Goal: Complete application form: Complete application form

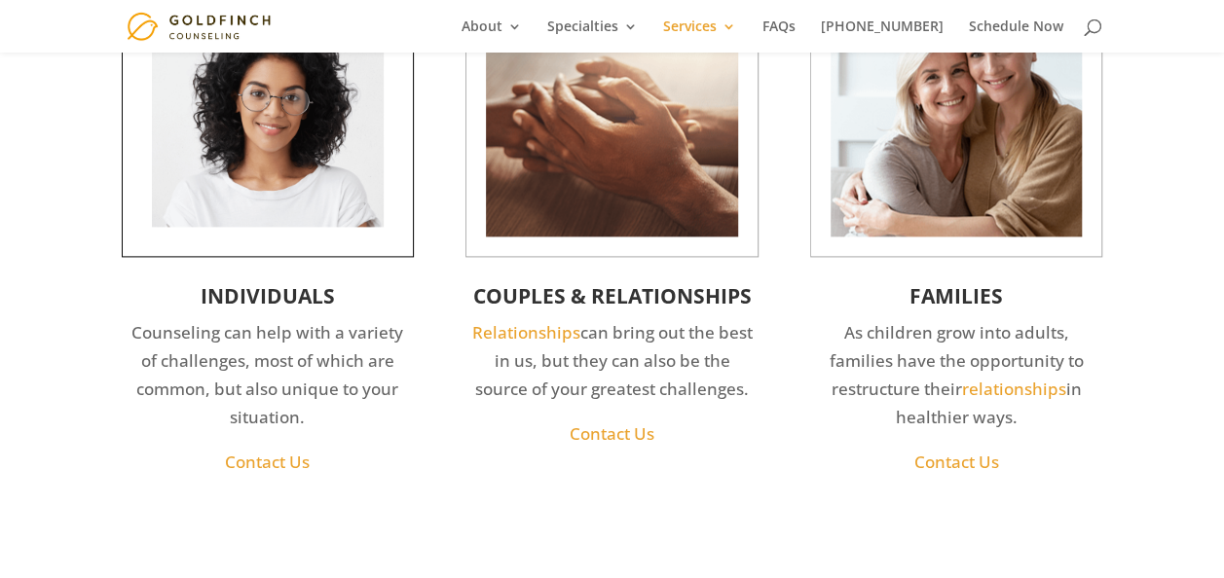
scroll to position [1178, 0]
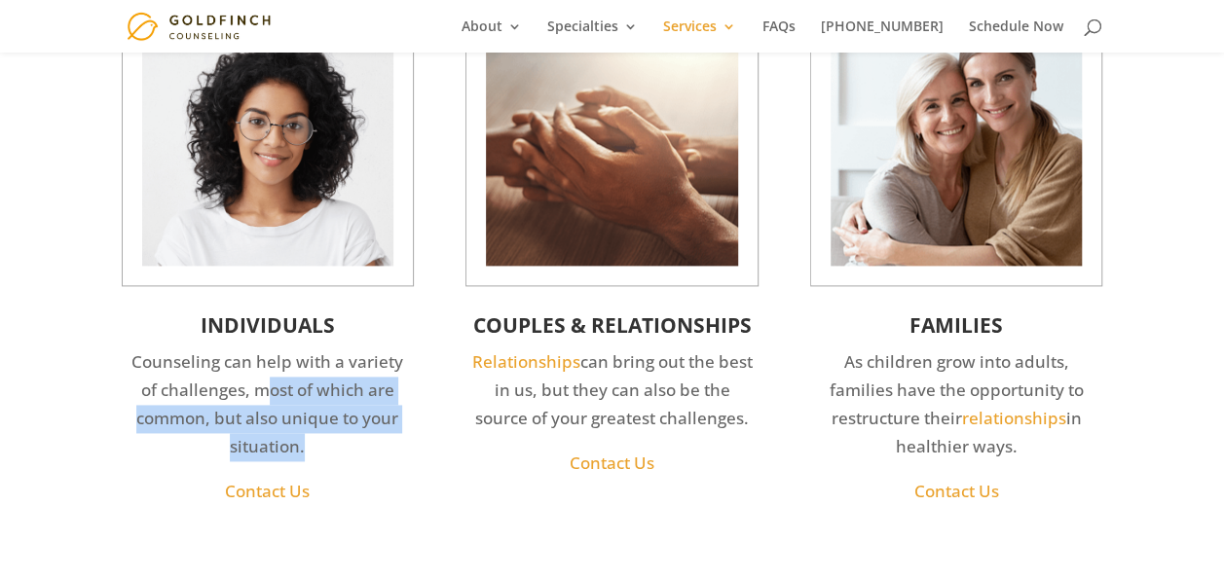
drag, startPoint x: 257, startPoint y: 396, endPoint x: 406, endPoint y: 444, distance: 156.4
click at [406, 444] on p "Counseling can help with a variety of challenges, most of which are common, but…" at bounding box center [268, 412] width 290 height 129
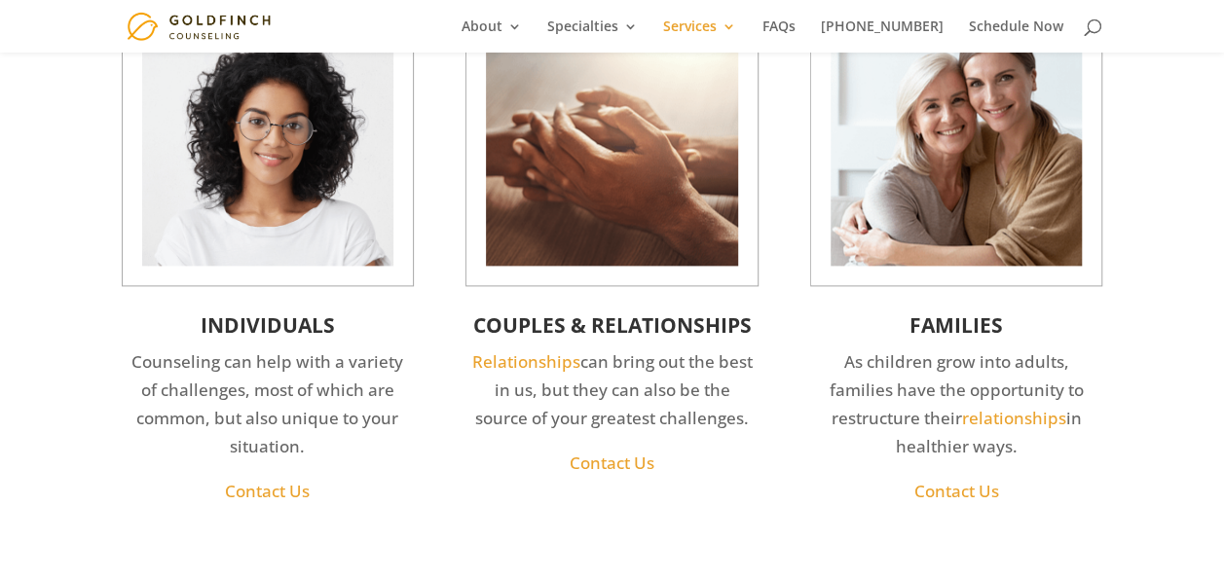
click at [740, 419] on p "Relationships can bring out the best in us, but they can also be the source of …" at bounding box center [611, 398] width 290 height 101
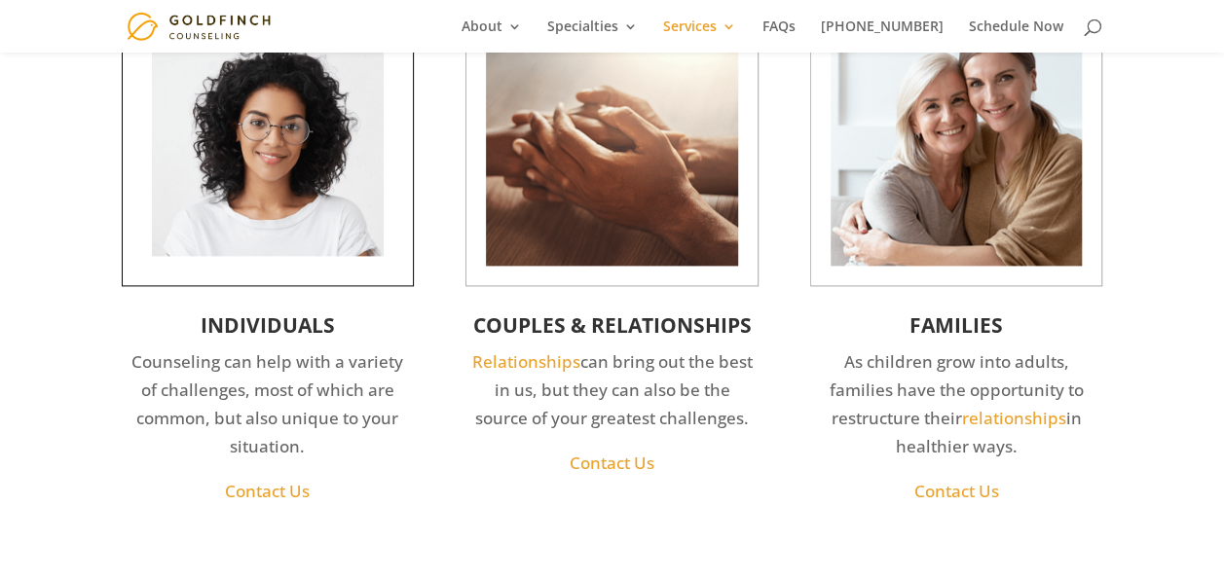
click at [331, 203] on img at bounding box center [268, 140] width 232 height 232
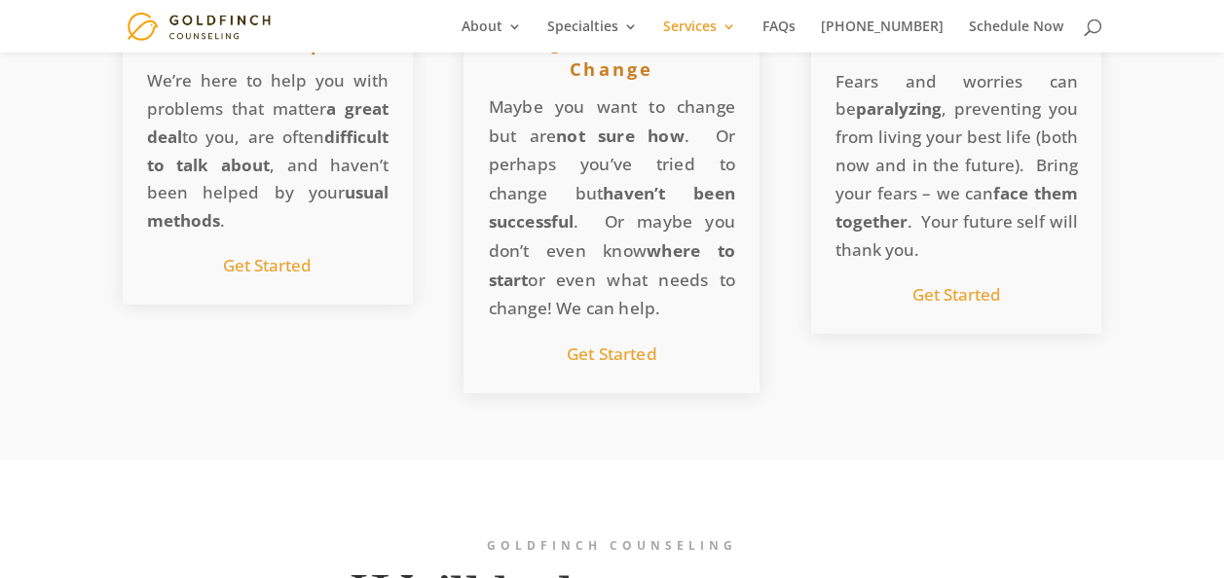
scroll to position [2248, 0]
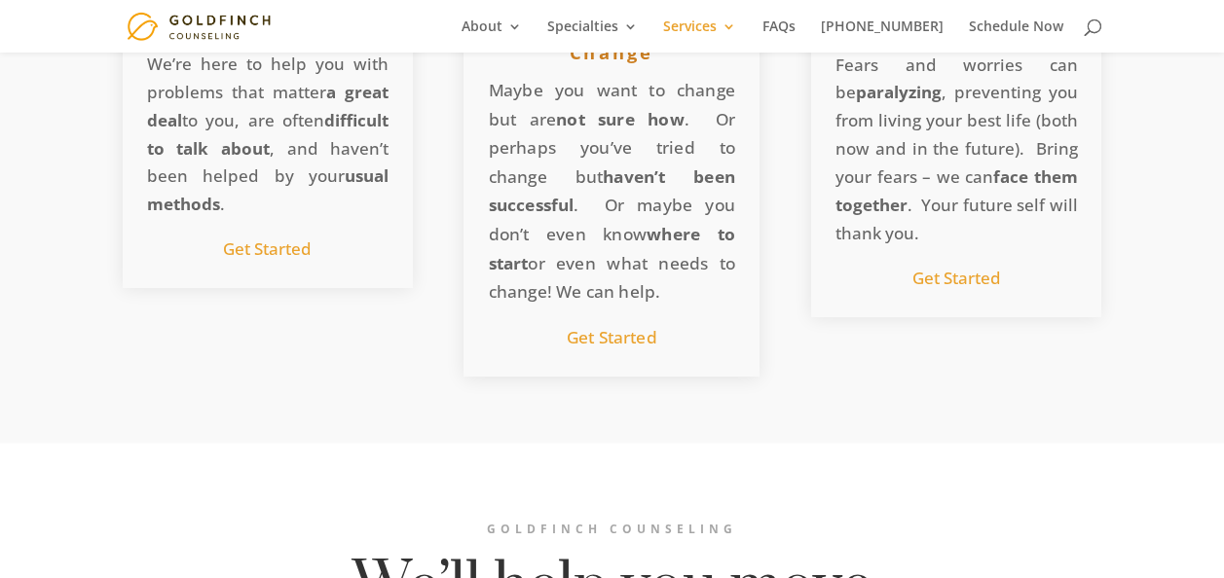
click at [594, 337] on link "Get Started" at bounding box center [611, 336] width 91 height 22
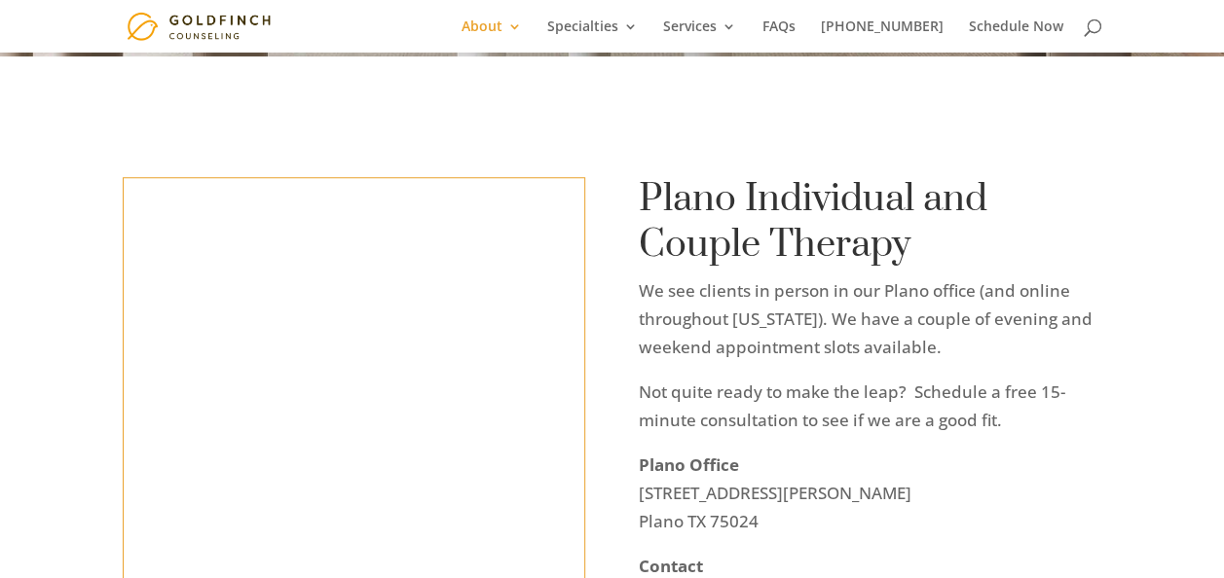
scroll to position [681, 0]
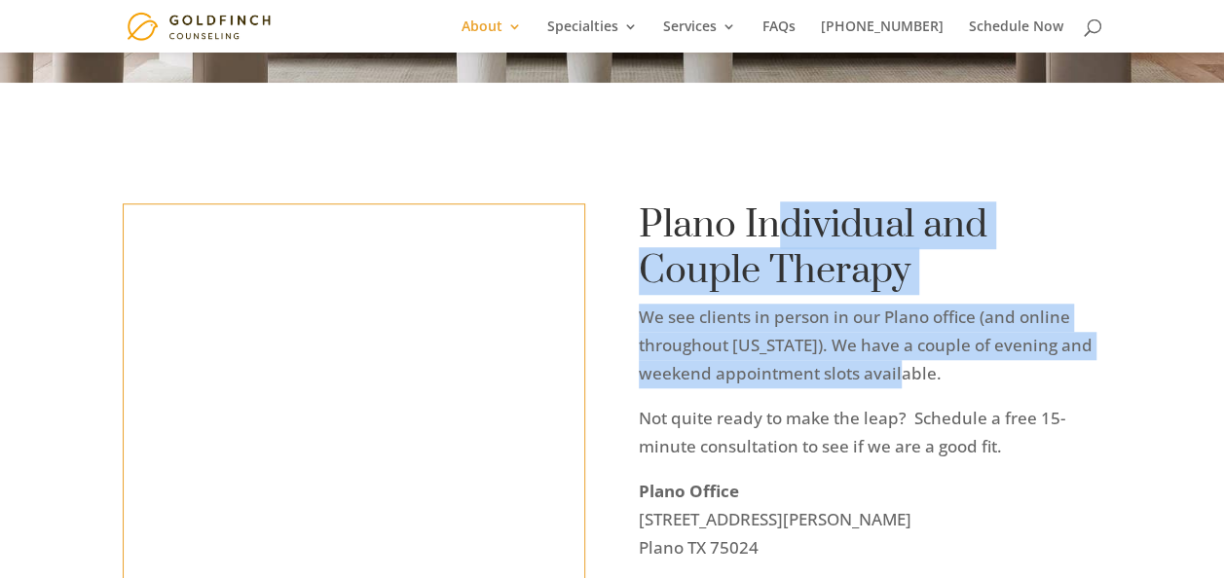
drag, startPoint x: 787, startPoint y: 197, endPoint x: 1041, endPoint y: 362, distance: 303.2
click at [1041, 362] on div "Plano Individual and Couple Therapy We see clients in person in our Plano offic…" at bounding box center [870, 491] width 462 height 577
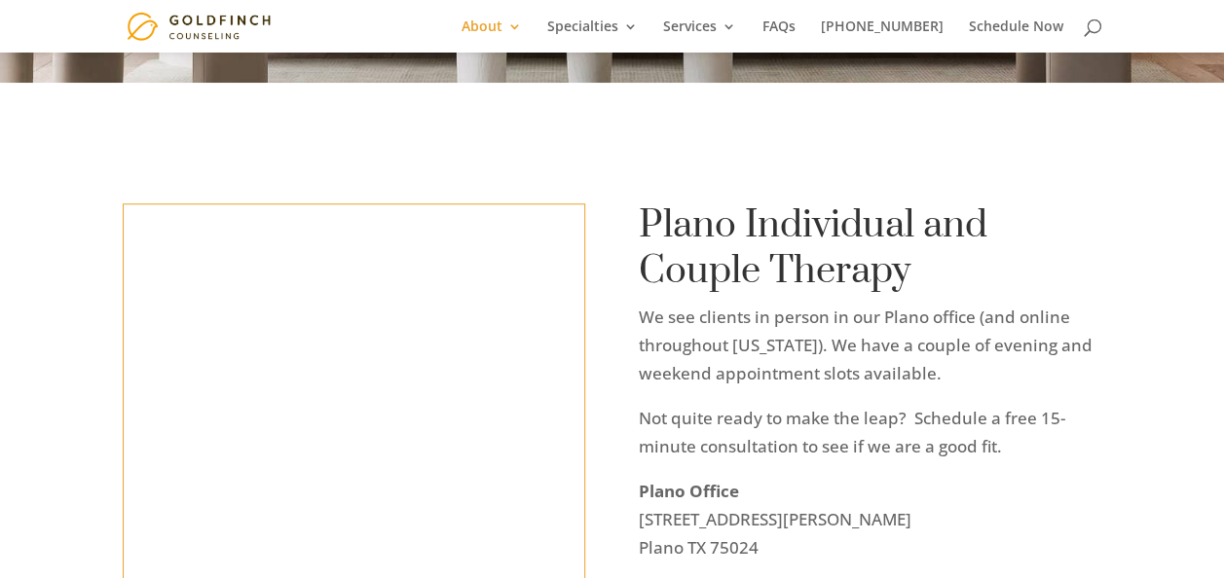
drag, startPoint x: 1041, startPoint y: 362, endPoint x: 1065, endPoint y: 424, distance: 66.5
click at [1084, 434] on p "Not quite ready to make the leap? Schedule a free 15-minute consultation to see…" at bounding box center [870, 441] width 462 height 73
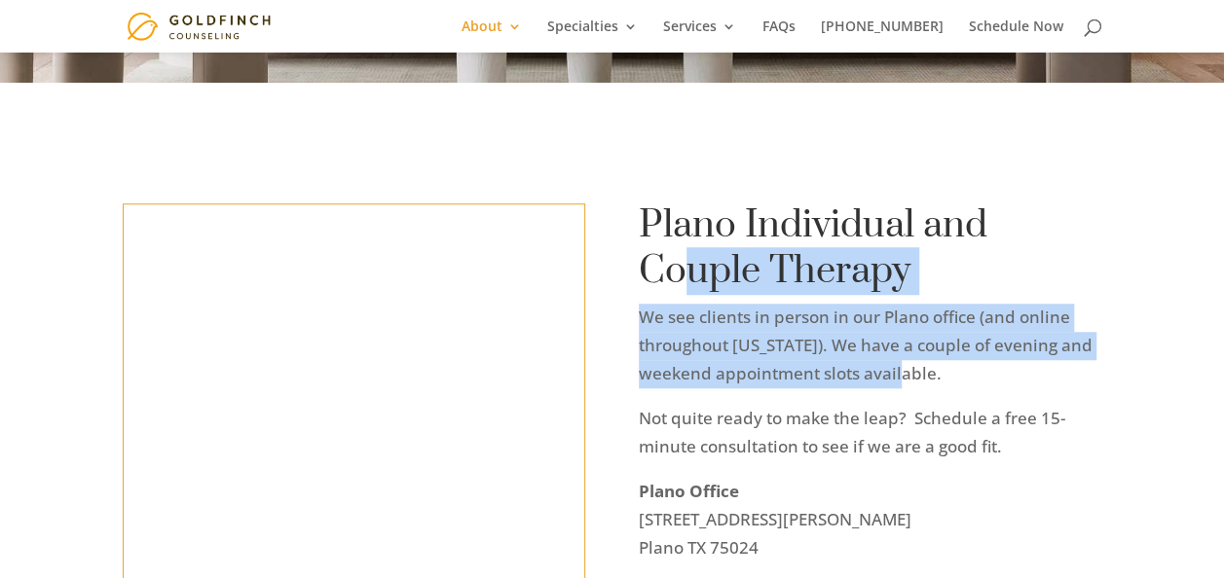
drag, startPoint x: 976, startPoint y: 383, endPoint x: 680, endPoint y: 282, distance: 312.4
click at [680, 282] on div "Plano Individual and Couple Therapy We see clients in person in our Plano offic…" at bounding box center [870, 491] width 462 height 577
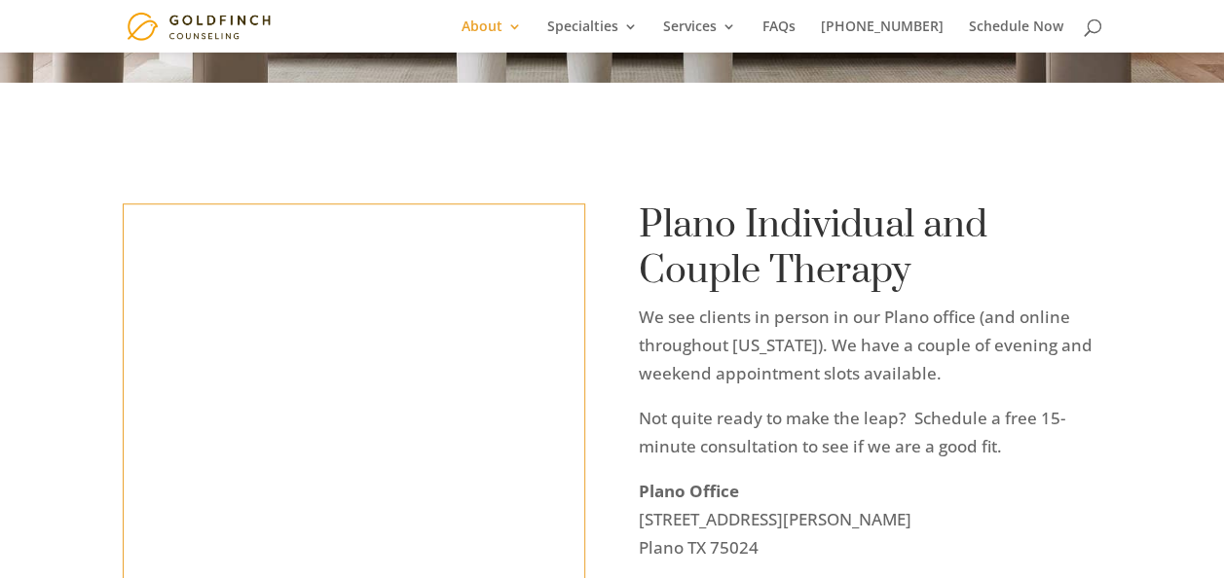
drag, startPoint x: 680, startPoint y: 282, endPoint x: 814, endPoint y: 415, distance: 187.9
click at [903, 421] on p "Not quite ready to make the leap? Schedule a free 15-minute consultation to see…" at bounding box center [870, 441] width 462 height 73
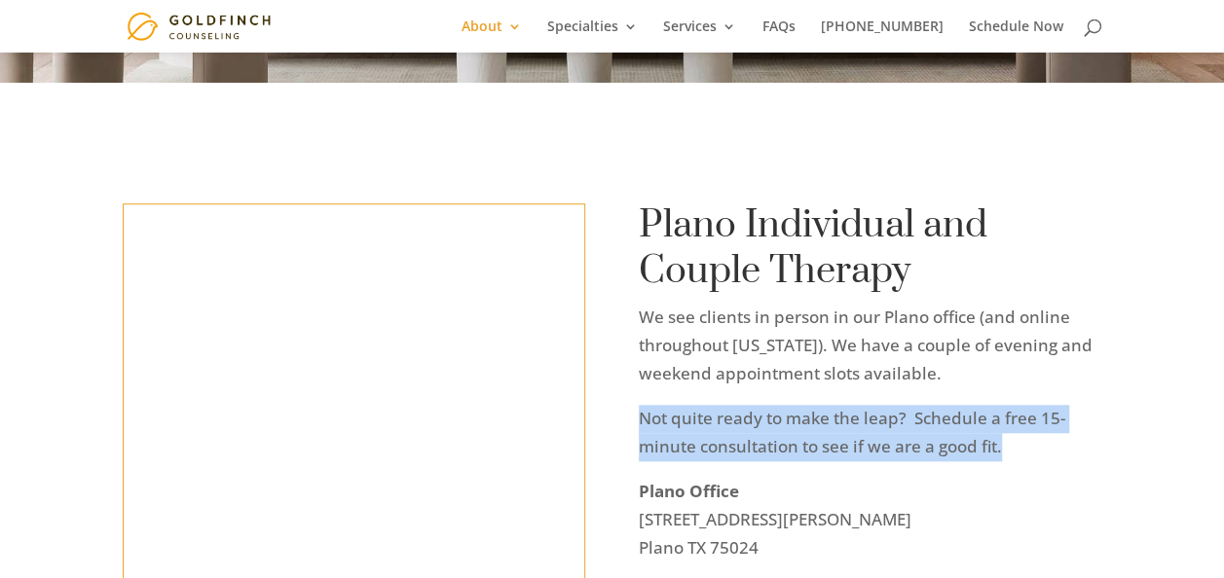
drag, startPoint x: 635, startPoint y: 401, endPoint x: 1050, endPoint y: 439, distance: 417.4
click at [1050, 439] on div "<a href="https://www.gps.ie/">gps vehicle tracker</a> Plano Individual and Coup…" at bounding box center [612, 500] width 979 height 643
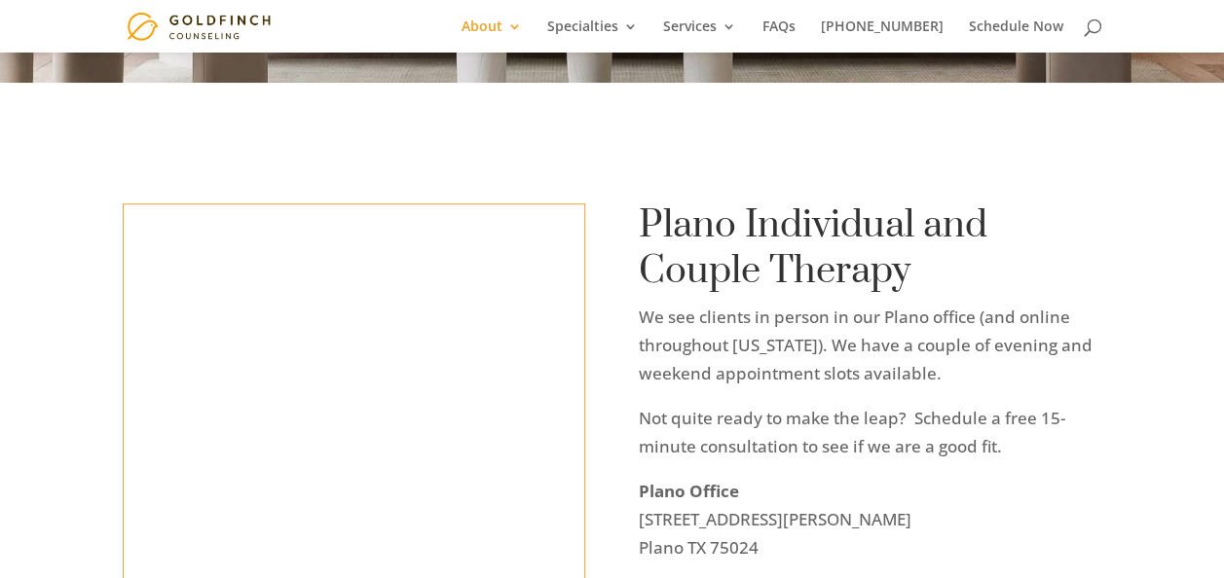
drag, startPoint x: 1050, startPoint y: 439, endPoint x: 1020, endPoint y: 486, distance: 55.6
click at [1020, 486] on p "Plano Office 8105 Rasor Blvd, Suite 225 Plano TX 75024" at bounding box center [870, 528] width 462 height 101
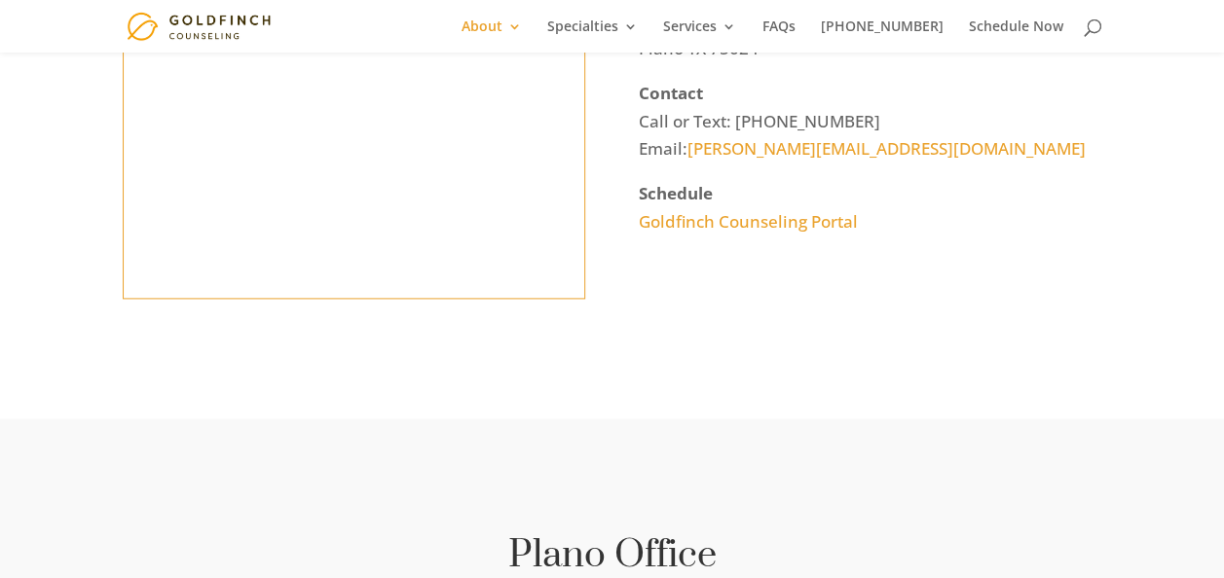
scroll to position [1460, 0]
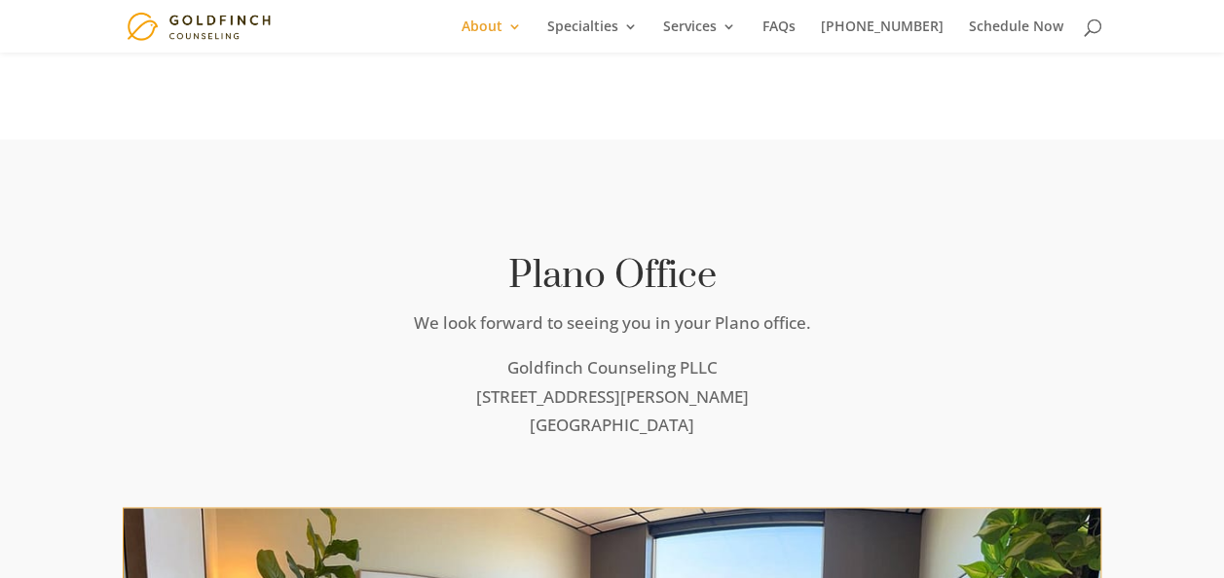
click at [452, 321] on p "We look forward to seeing you in your Plano office." at bounding box center [612, 332] width 979 height 45
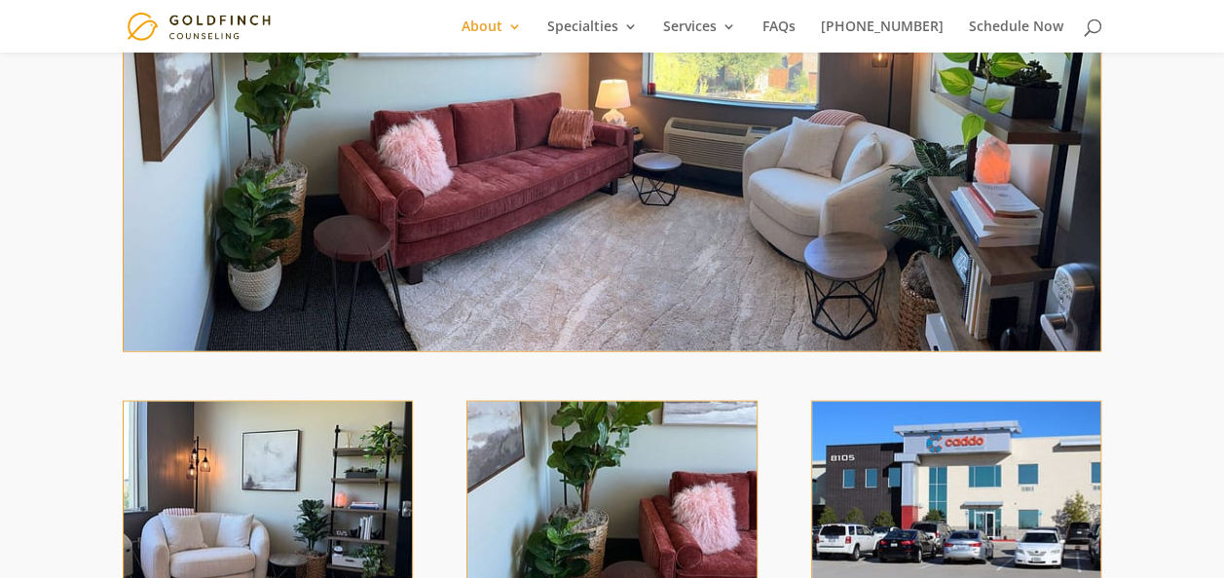
scroll to position [2060, 0]
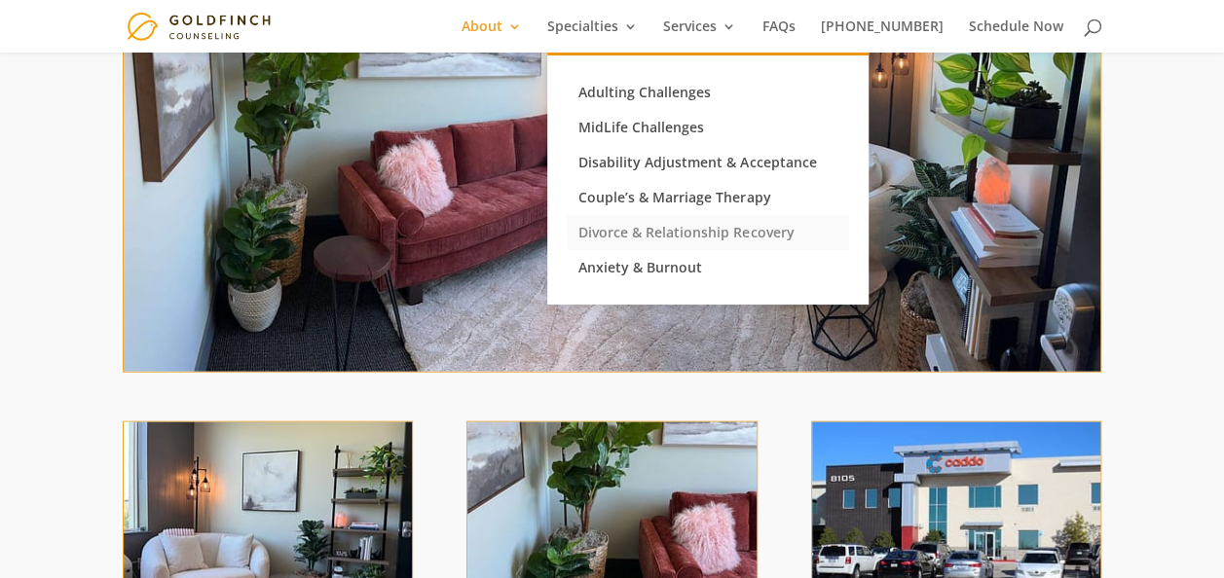
click at [733, 233] on link "Divorce & Relationship Recovery" at bounding box center [707, 232] width 282 height 35
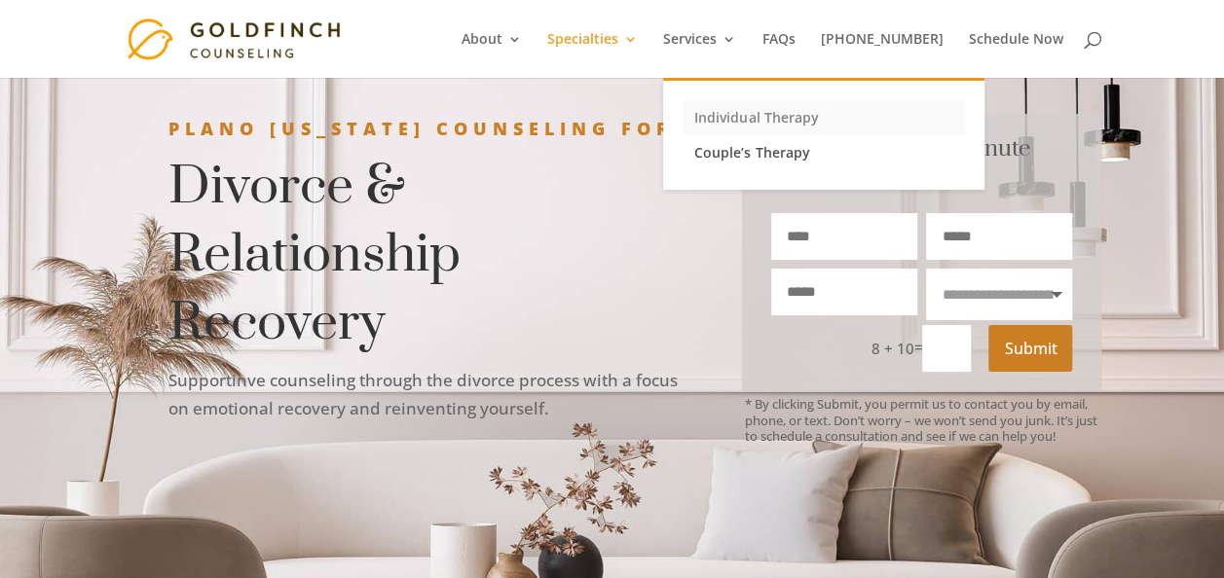
click at [759, 115] on link "Individual Therapy" at bounding box center [823, 117] width 282 height 35
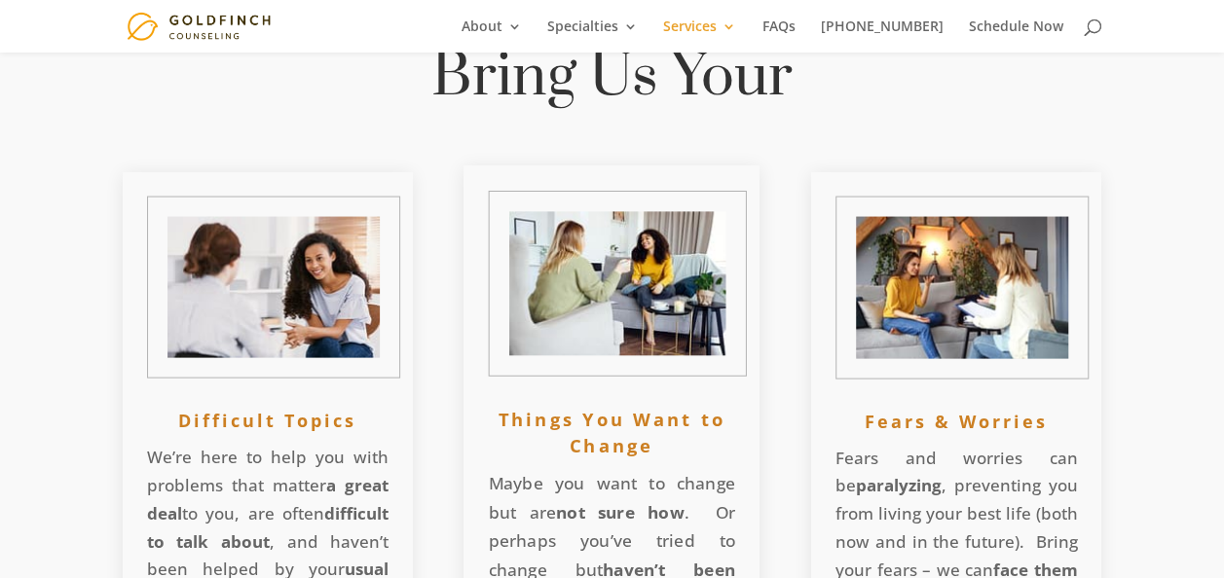
scroll to position [1849, 0]
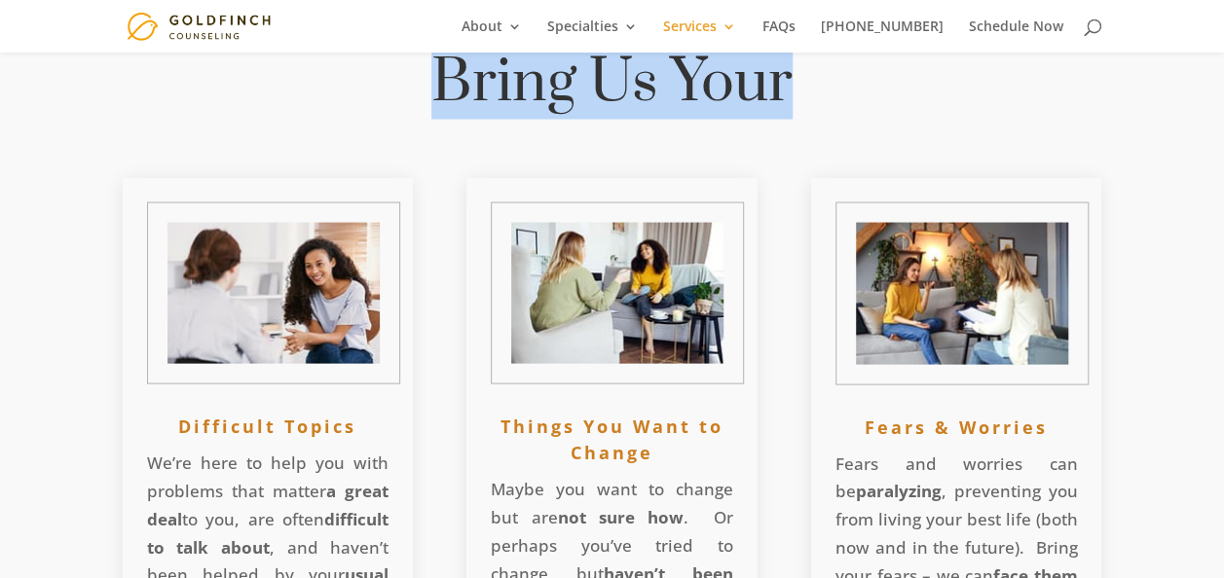
drag, startPoint x: 450, startPoint y: 88, endPoint x: 849, endPoint y: 99, distance: 399.2
click at [849, 99] on h2 "Bring Us Your" at bounding box center [612, 88] width 681 height 81
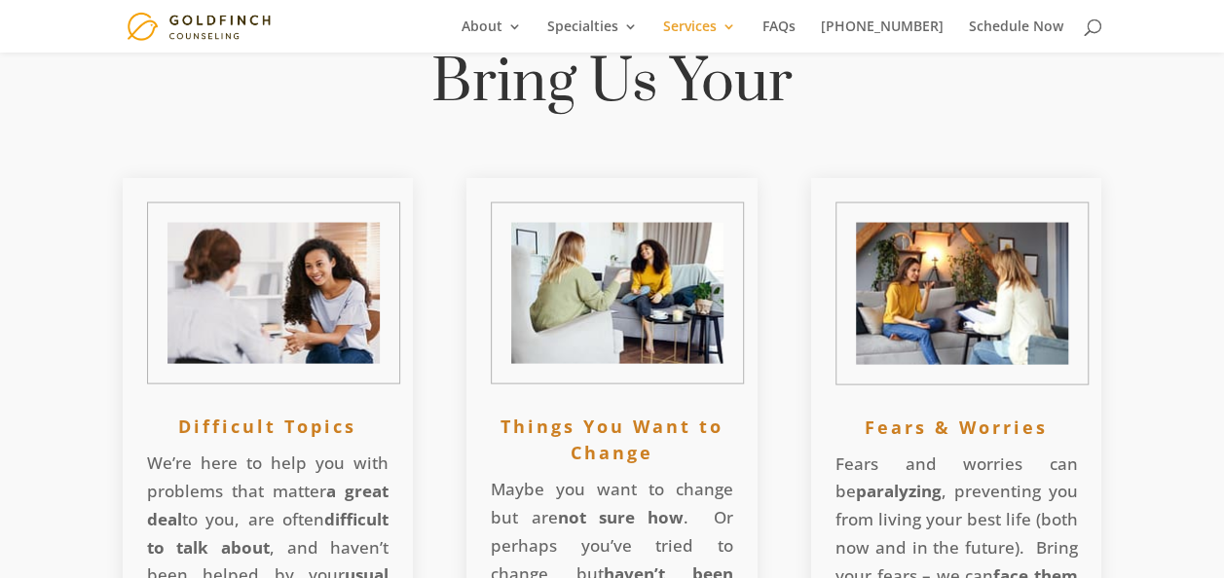
drag, startPoint x: 849, startPoint y: 99, endPoint x: 788, endPoint y: 215, distance: 130.6
click at [788, 215] on div "Difficult Topics We’re here to help you with problems that matter a great deal …" at bounding box center [612, 473] width 979 height 641
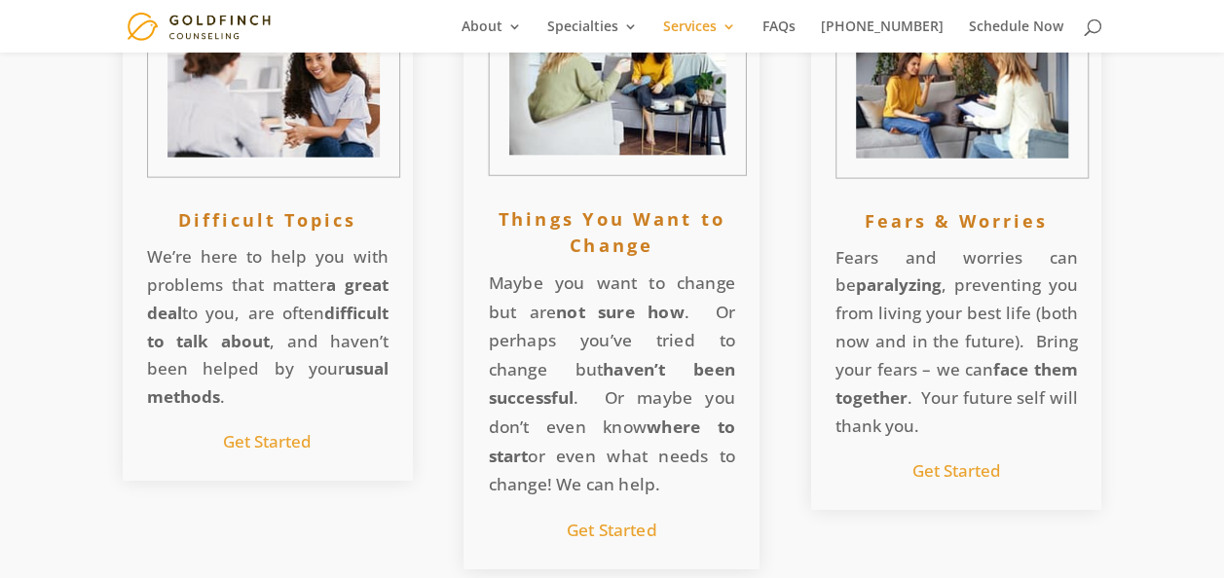
scroll to position [2141, 0]
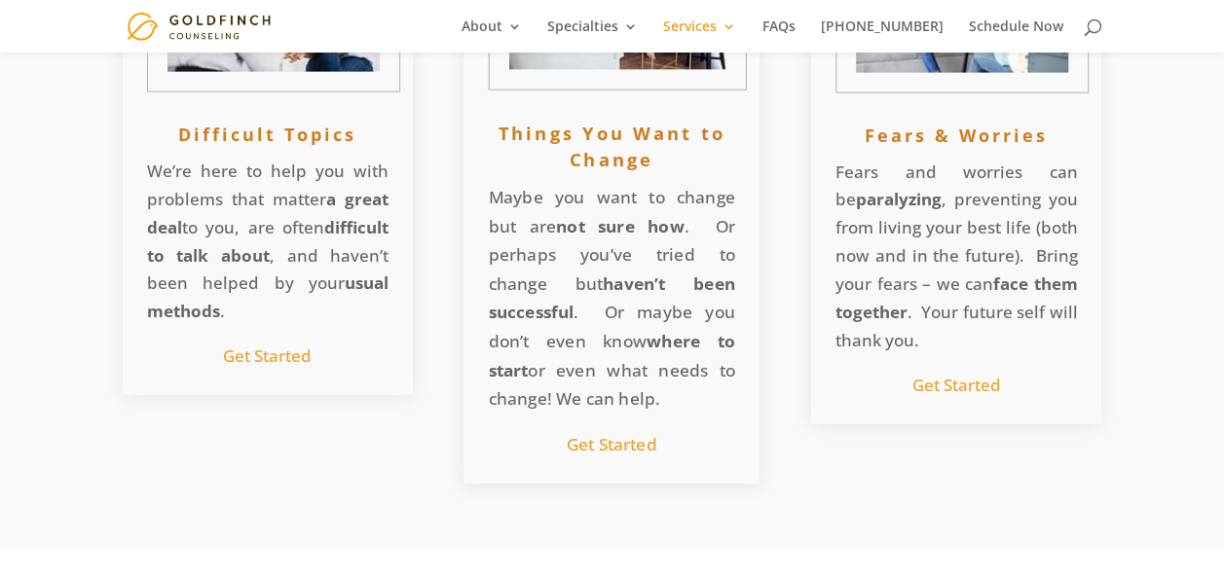
click at [593, 442] on link "Get Started" at bounding box center [611, 443] width 91 height 22
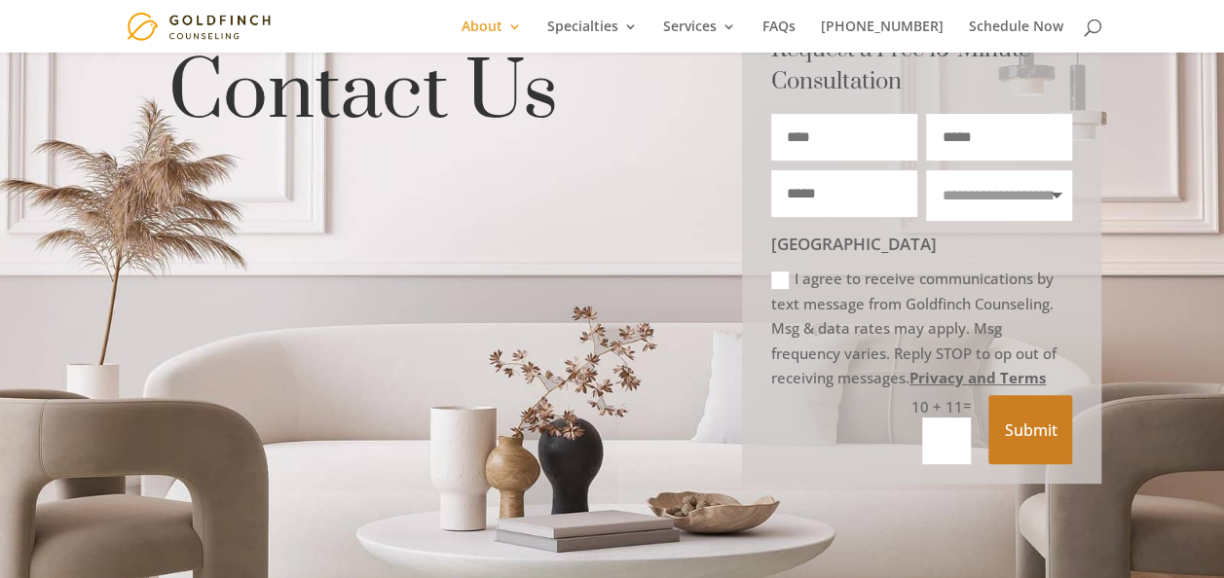
scroll to position [97, 0]
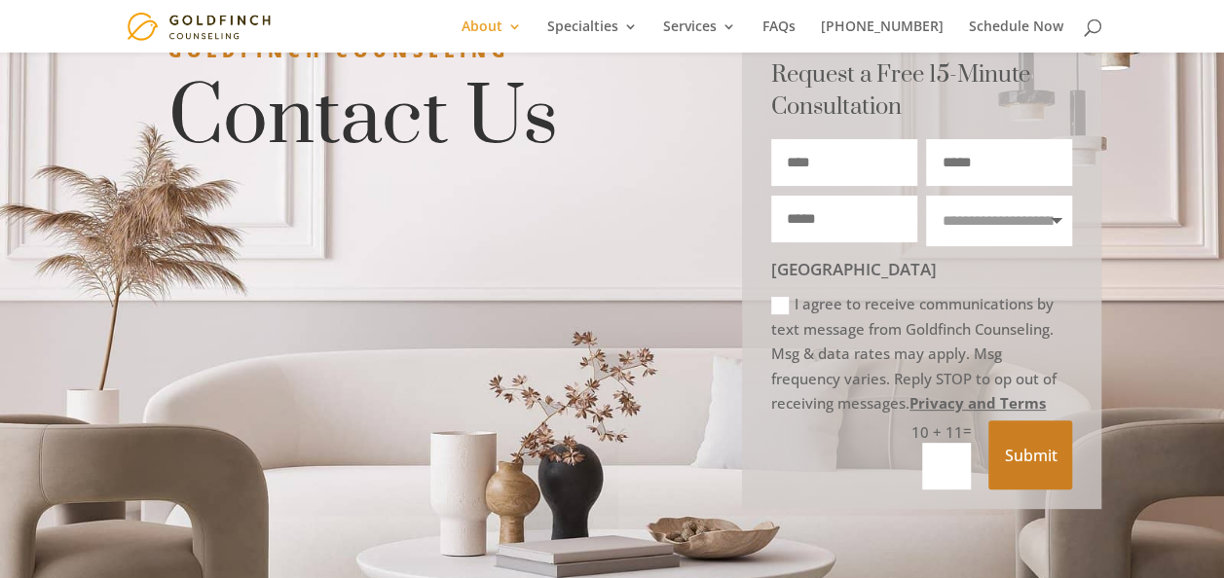
click at [834, 165] on input "Name" at bounding box center [844, 162] width 146 height 47
click at [794, 31] on link "FAQs" at bounding box center [777, 35] width 33 height 33
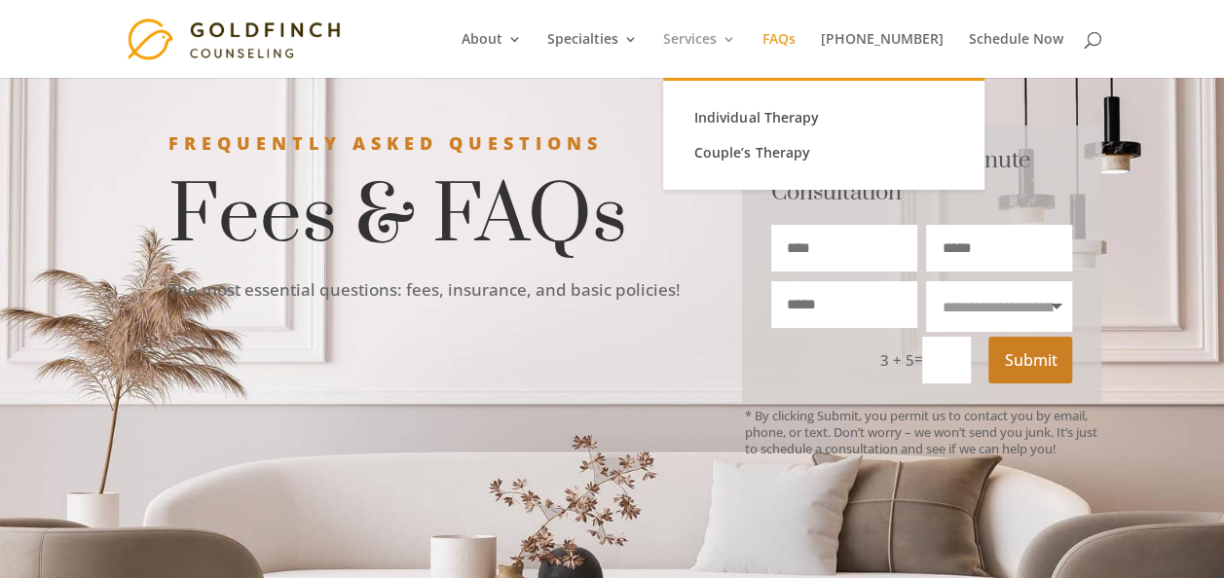
click at [717, 45] on link "Services" at bounding box center [699, 55] width 73 height 46
click at [742, 111] on link "Individual Therapy" at bounding box center [823, 117] width 282 height 35
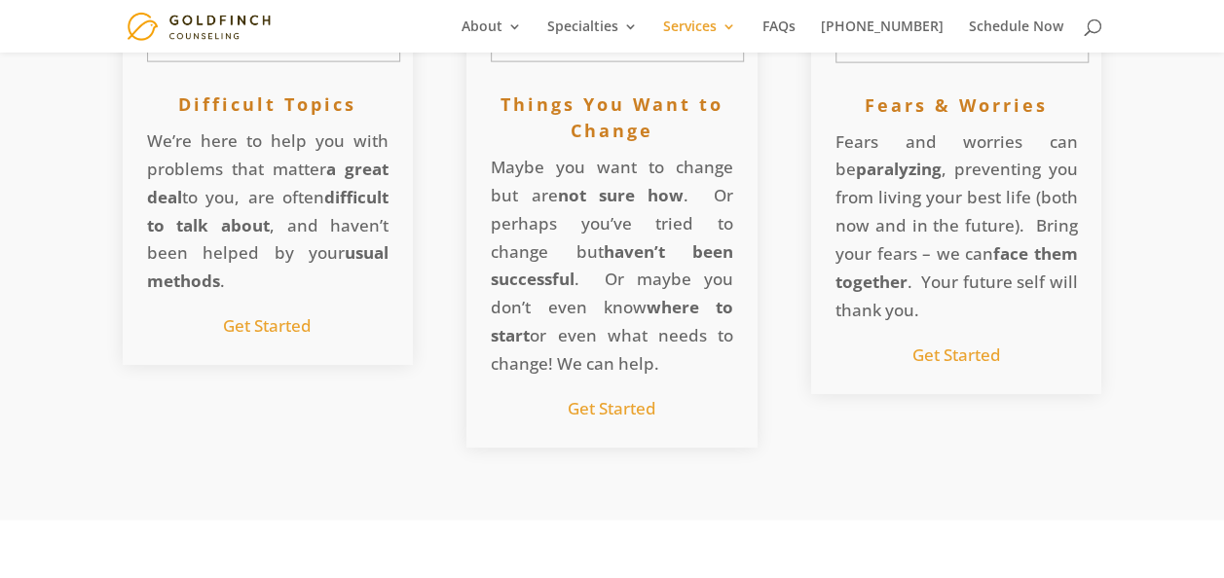
scroll to position [2141, 0]
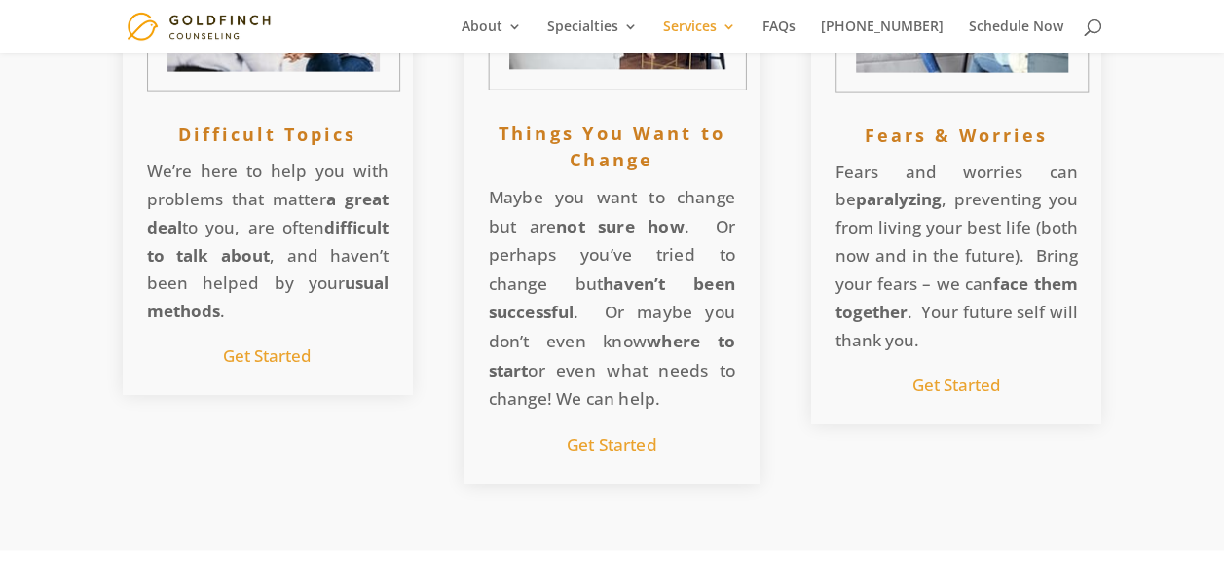
click at [640, 451] on link "Get Started" at bounding box center [611, 443] width 91 height 22
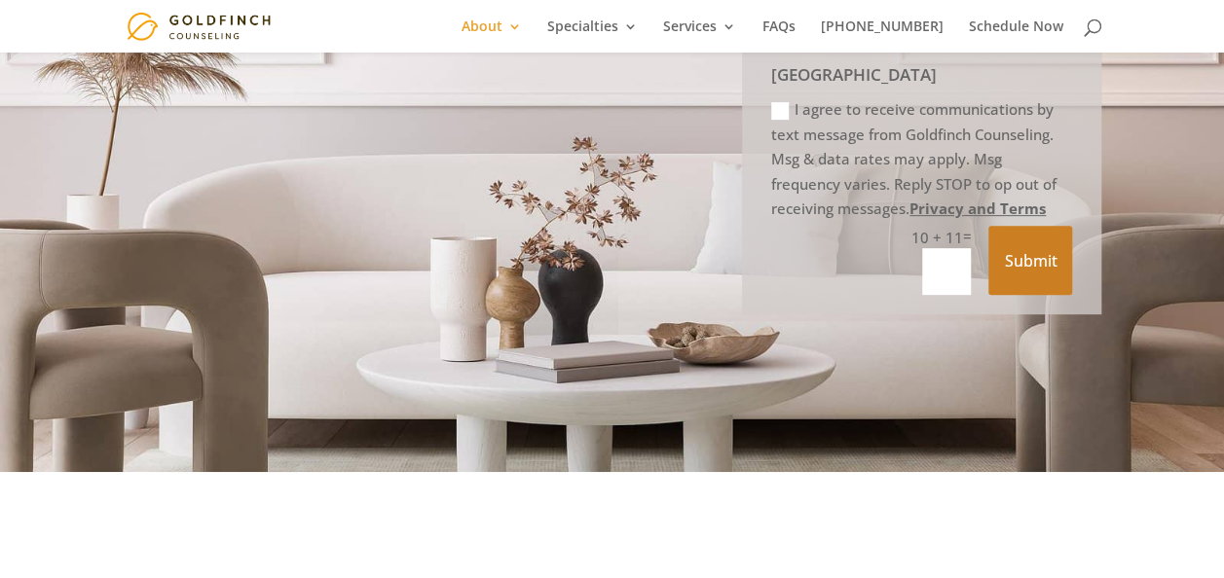
scroll to position [97, 0]
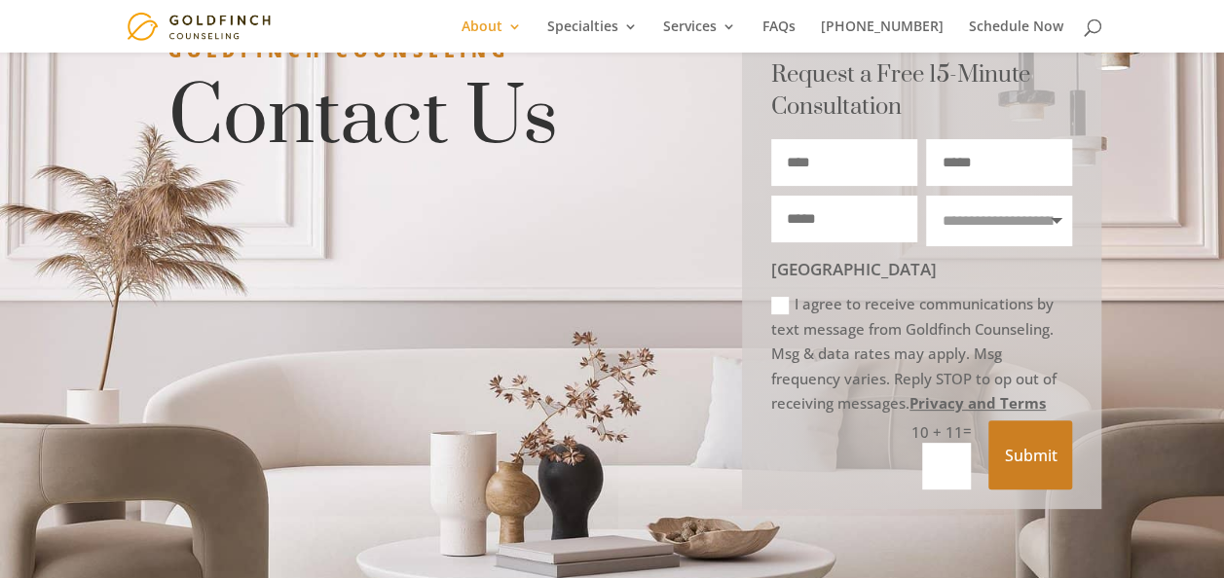
click at [837, 154] on input "Name" at bounding box center [844, 162] width 146 height 47
type input "**********"
click at [1004, 237] on select "**********" at bounding box center [999, 222] width 146 height 52
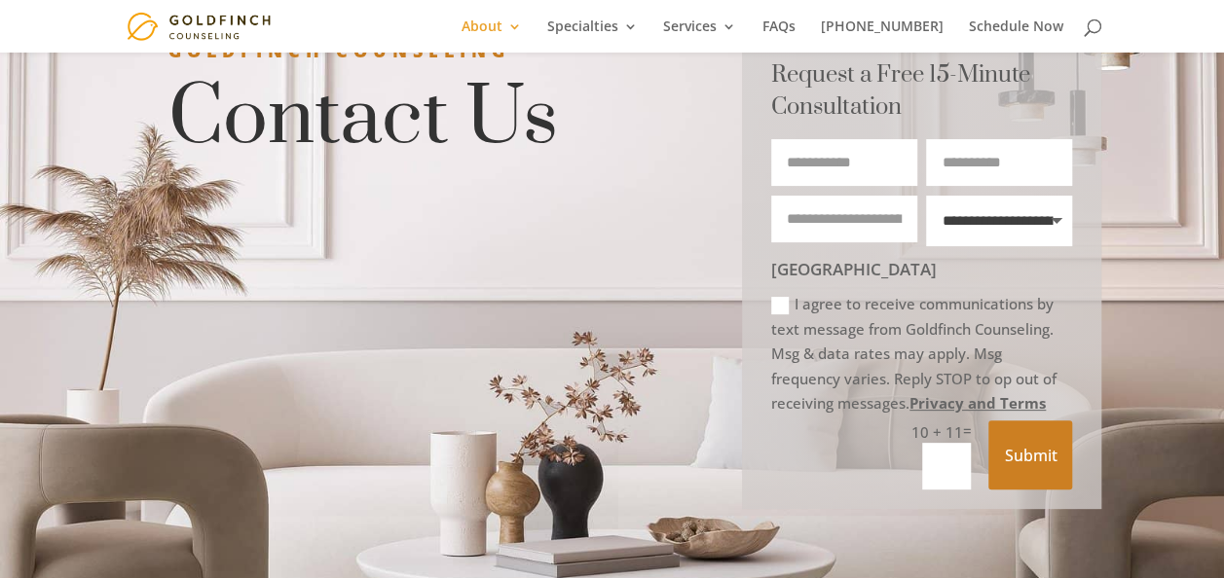
select select "*****"
click at [926, 200] on select "**********" at bounding box center [999, 222] width 146 height 52
click at [779, 308] on icon at bounding box center [780, 306] width 18 height 18
click at [962, 452] on input "text" at bounding box center [946, 466] width 49 height 47
type input "**"
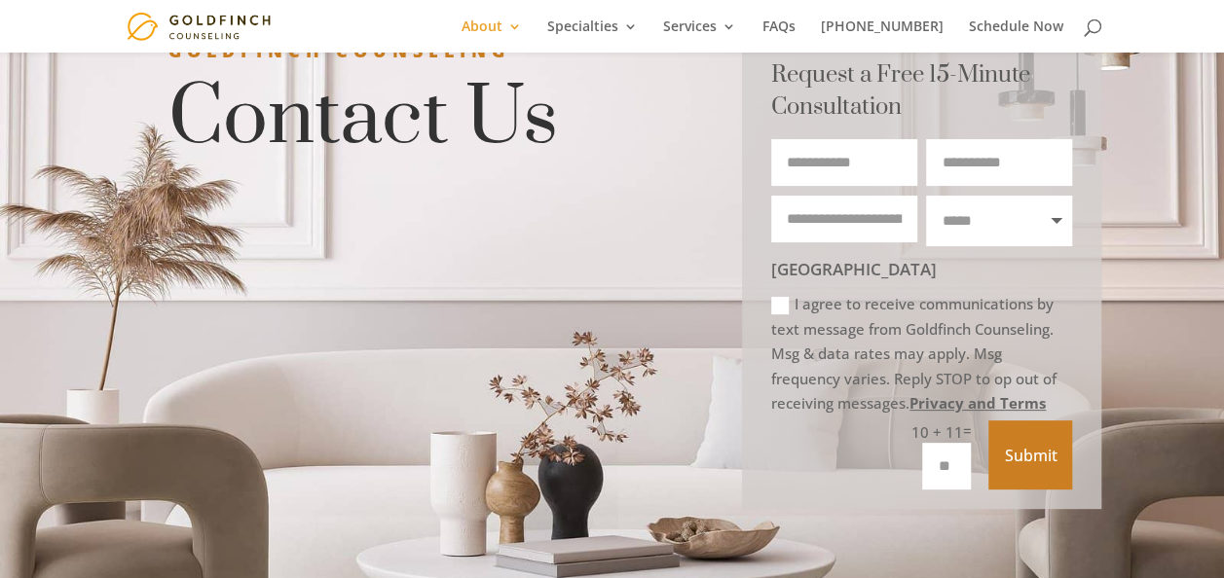
click at [1030, 436] on button "Submit" at bounding box center [1030, 454] width 84 height 68
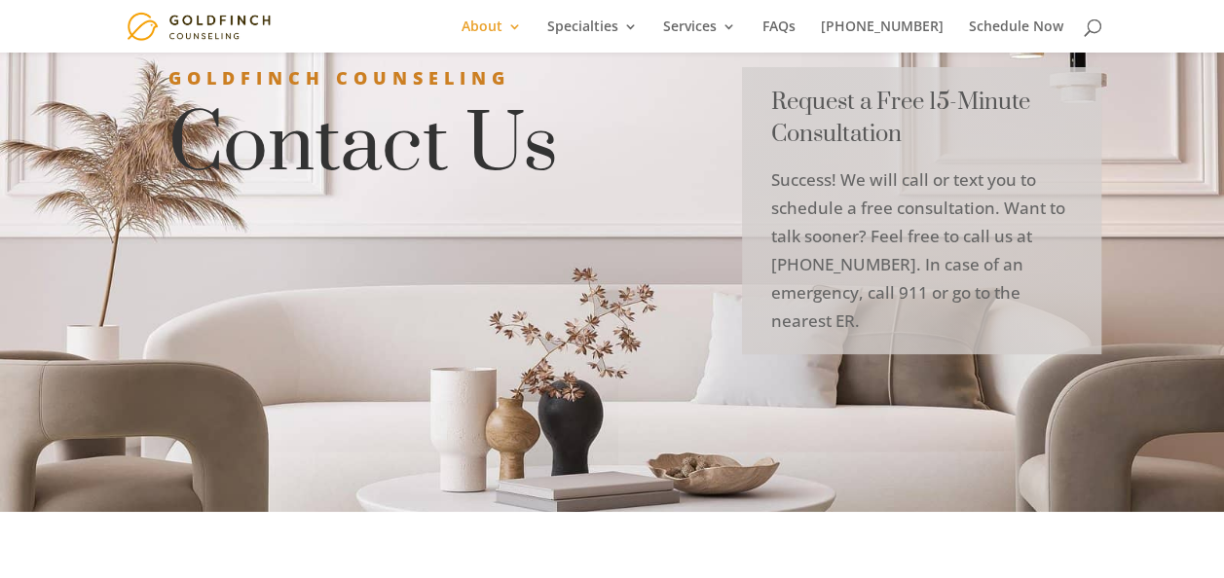
scroll to position [0, 0]
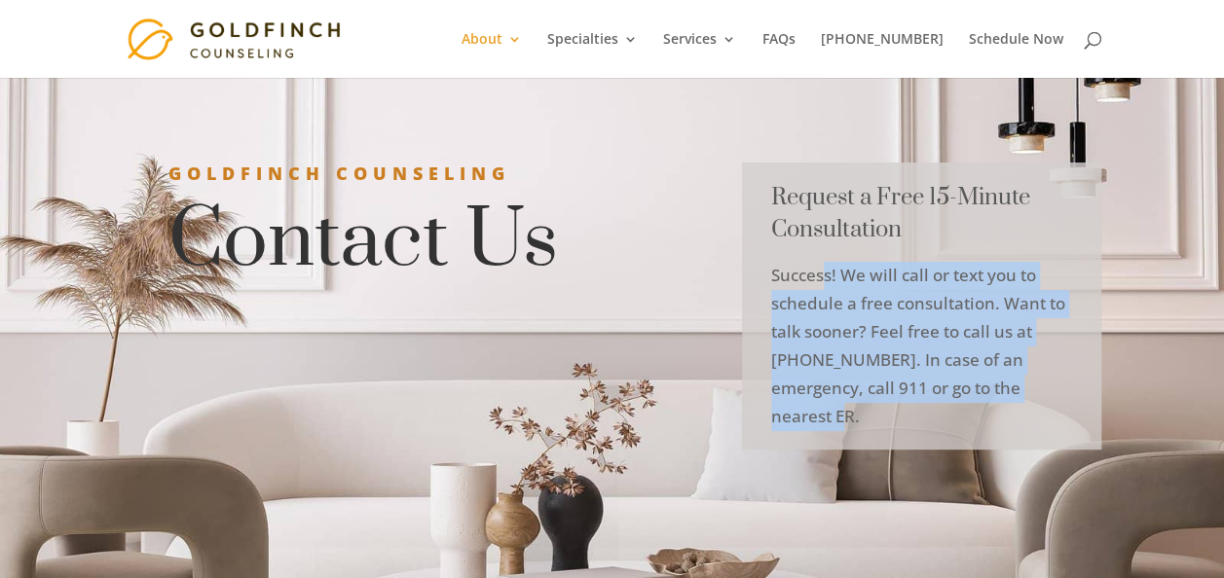
drag, startPoint x: 820, startPoint y: 278, endPoint x: 1062, endPoint y: 408, distance: 274.8
click at [1062, 408] on div "Request a Free 15-Minute Consultation Success! We will call or text you to sche…" at bounding box center [921, 306] width 359 height 287
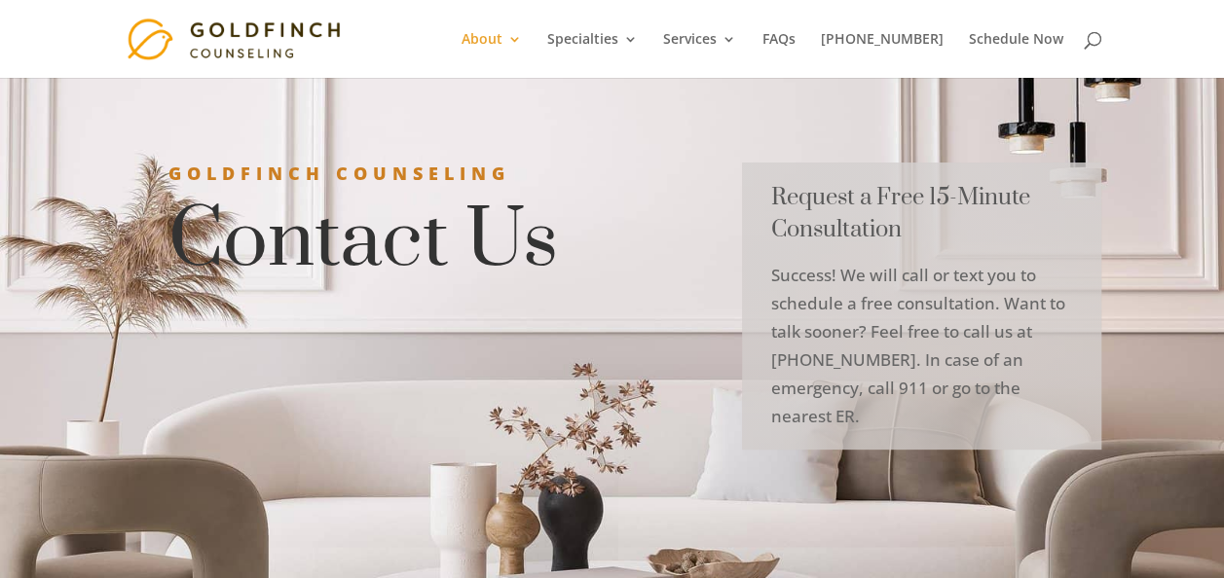
click at [715, 233] on div "Goldfinch Counseling Contact Us Request a Free 15-Minute Consultation Success! …" at bounding box center [612, 297] width 979 height 319
click at [654, 440] on div "Goldfinch Counseling Contact Us Request a Free 15-Minute Consultation Success! …" at bounding box center [612, 342] width 1224 height 530
